Goal: Task Accomplishment & Management: Manage account settings

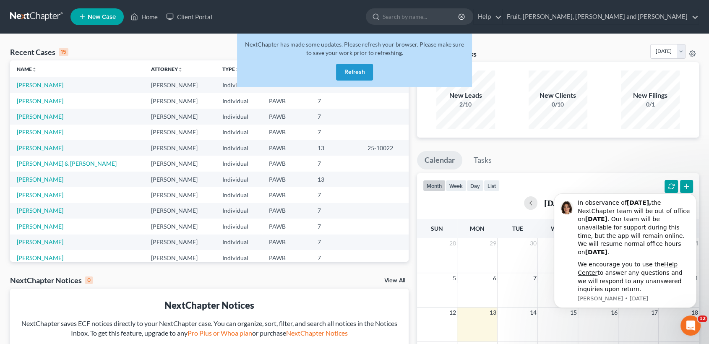
click at [356, 68] on button "Refresh" at bounding box center [354, 72] width 37 height 17
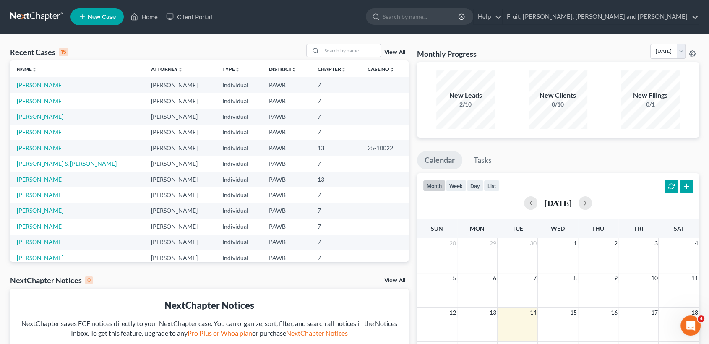
click at [44, 150] on link "[PERSON_NAME]" at bounding box center [40, 147] width 47 height 7
click at [42, 146] on link "[PERSON_NAME]" at bounding box center [40, 147] width 47 height 7
click at [41, 148] on link "[PERSON_NAME]" at bounding box center [40, 147] width 47 height 7
click at [31, 146] on link "[PERSON_NAME]" at bounding box center [40, 147] width 47 height 7
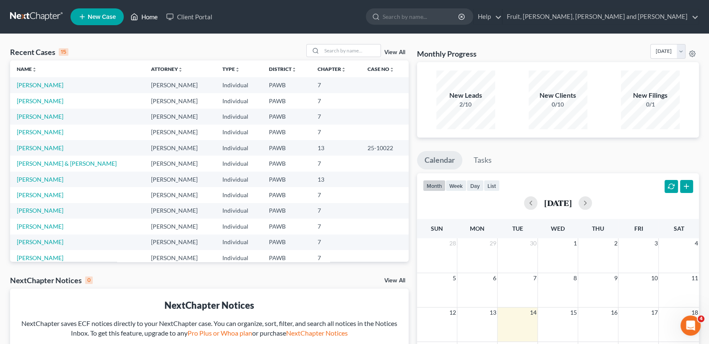
click at [148, 17] on link "Home" at bounding box center [144, 16] width 36 height 15
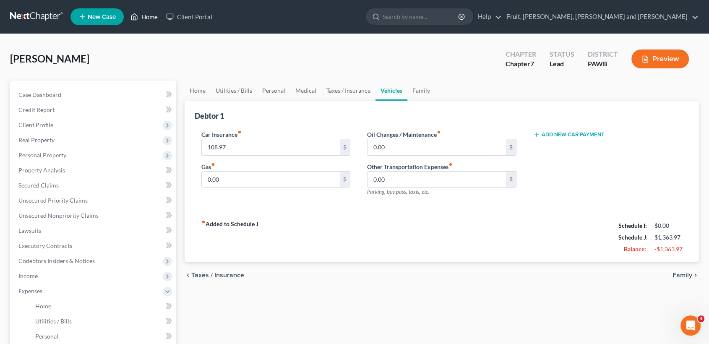
click at [148, 18] on link "Home" at bounding box center [144, 16] width 36 height 15
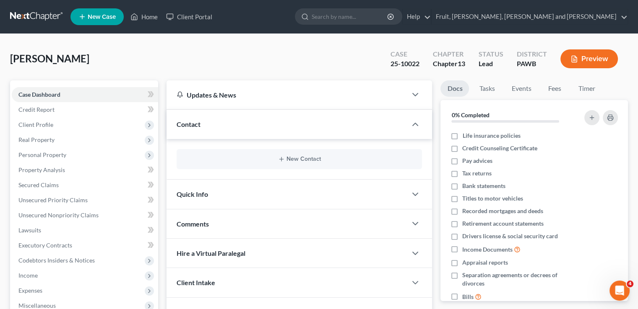
click at [216, 53] on div "[PERSON_NAME] Upgraded Case 25-10022 Chapter Chapter 13 Status [GEOGRAPHIC_DATA…" at bounding box center [319, 62] width 618 height 36
click at [312, 57] on div "[PERSON_NAME] Upgraded Case 25-10022 Chapter Chapter 13 Status [GEOGRAPHIC_DATA…" at bounding box center [319, 62] width 618 height 36
click at [45, 170] on span "Property Analysis" at bounding box center [41, 169] width 47 height 7
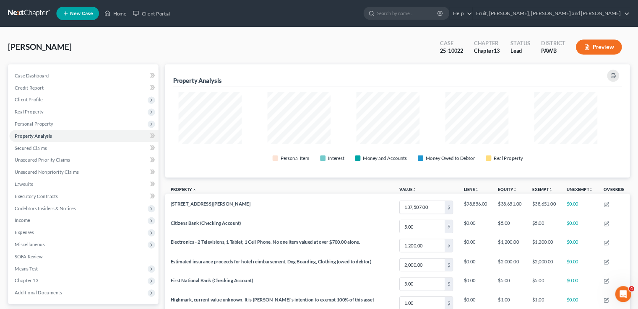
scroll to position [162, 581]
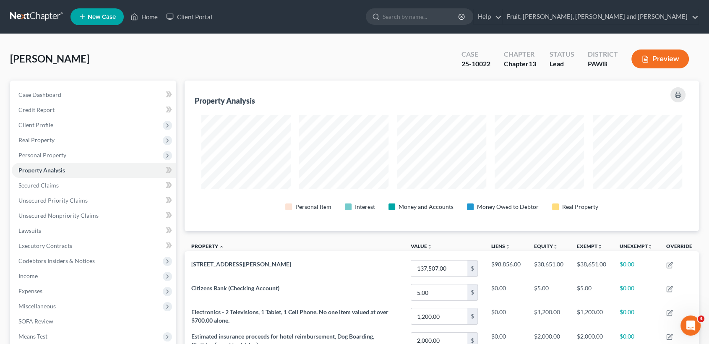
click at [400, 55] on div "Sanders, Karin Upgraded Case 25-10022 Chapter Chapter 13 Status Lead District P…" at bounding box center [354, 62] width 688 height 36
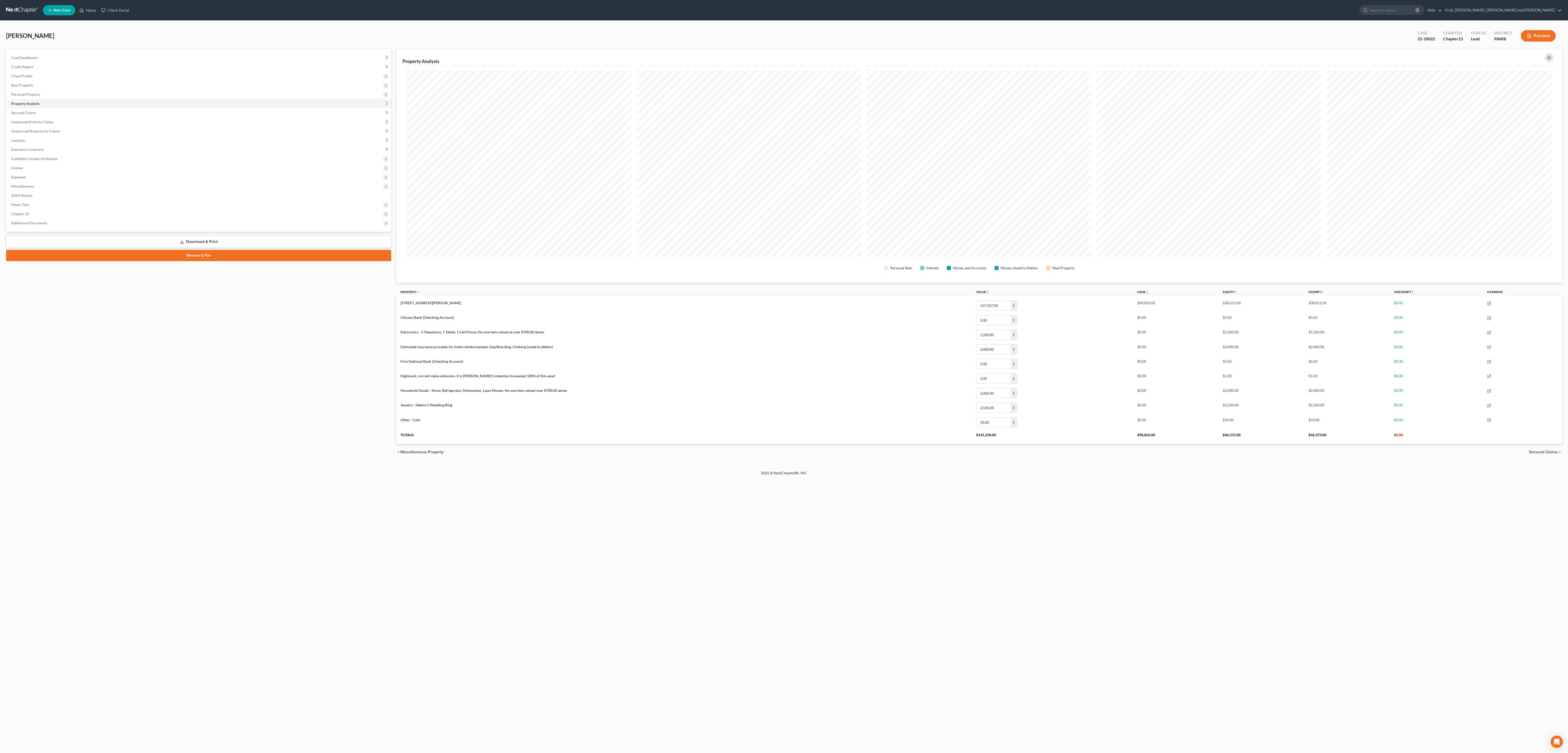
scroll to position [234, 1165]
